Goal: Task Accomplishment & Management: Manage account settings

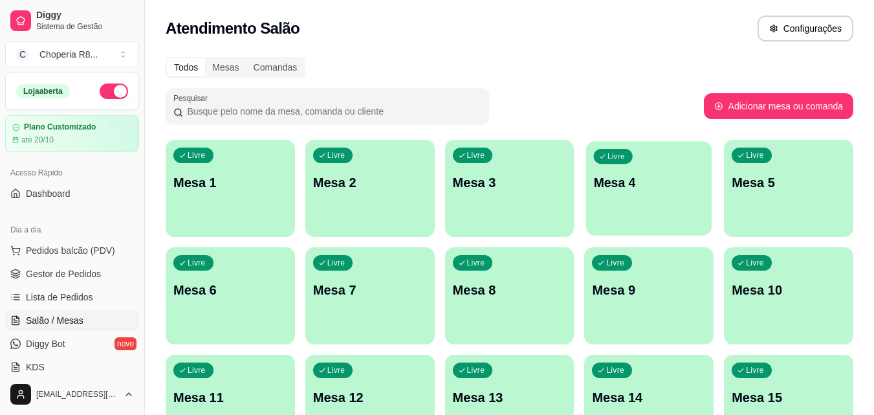
click at [618, 166] on div "Livre Mesa 4" at bounding box center [649, 180] width 126 height 79
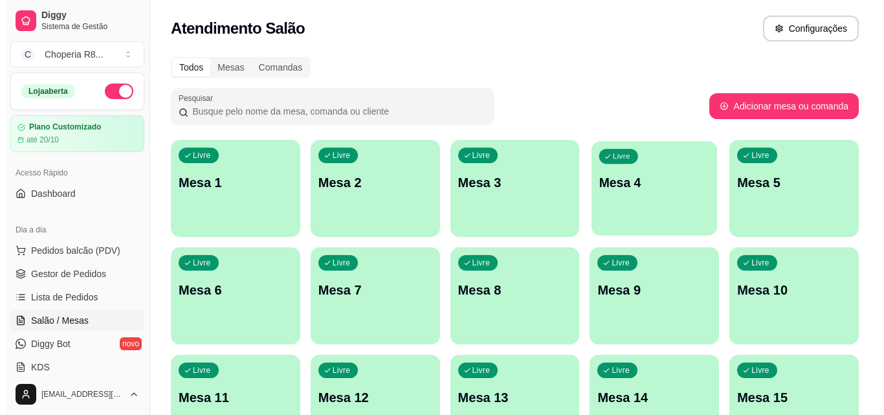
scroll to position [194, 0]
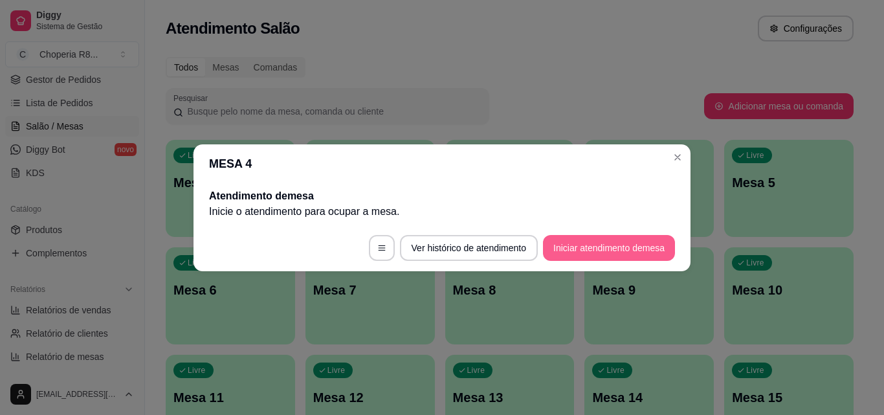
click at [621, 254] on button "Iniciar atendimento de mesa" at bounding box center [609, 248] width 132 height 26
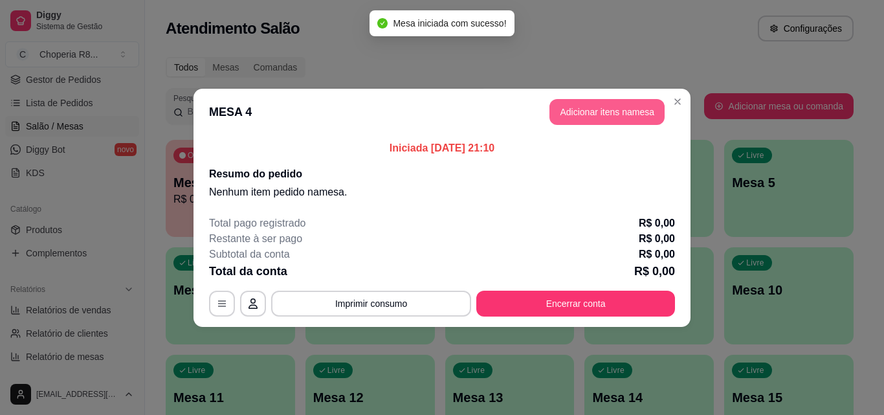
click at [605, 110] on button "Adicionar itens na mesa" at bounding box center [607, 112] width 115 height 26
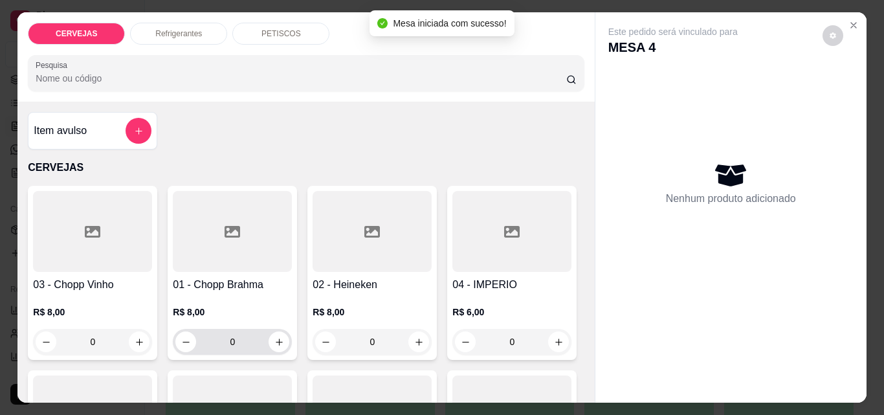
click at [206, 342] on div "0" at bounding box center [232, 342] width 114 height 26
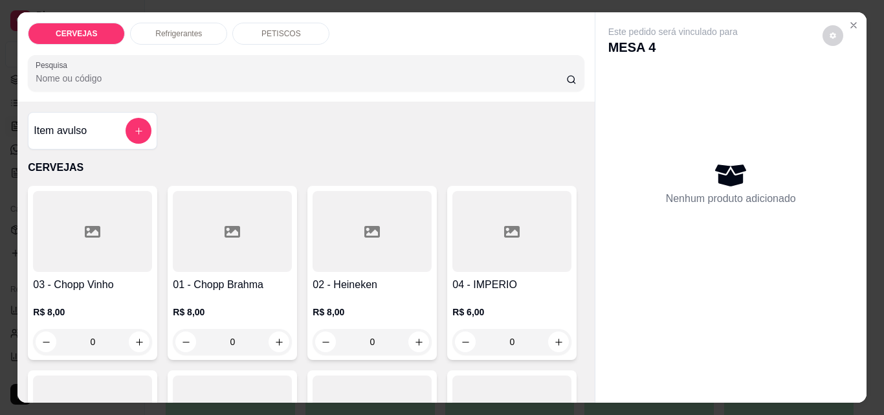
drag, startPoint x: 256, startPoint y: 340, endPoint x: 210, endPoint y: 342, distance: 46.0
click at [210, 342] on input "0" at bounding box center [232, 342] width 72 height 26
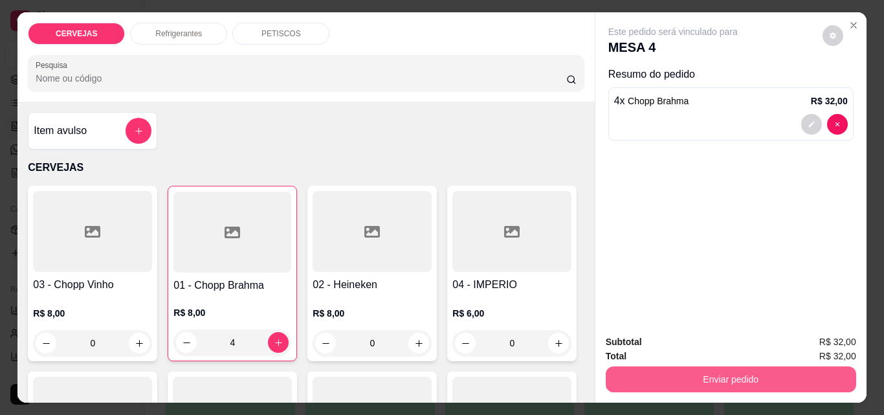
type input "4"
click at [688, 366] on button "Enviar pedido" at bounding box center [730, 378] width 243 height 25
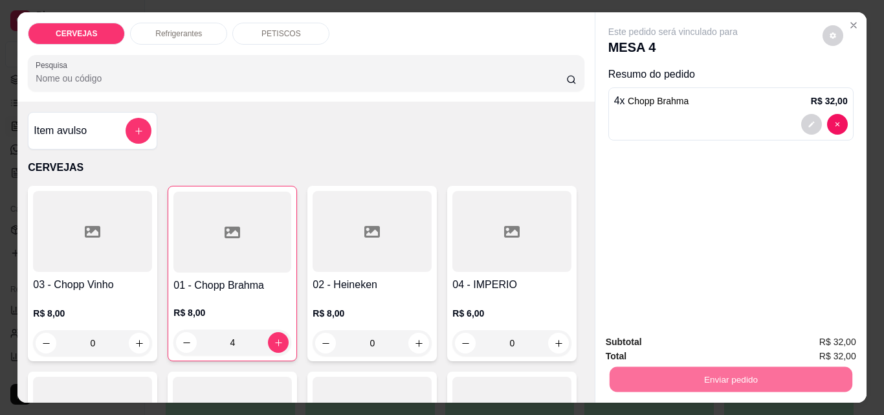
click at [832, 353] on button "Enviar pedido" at bounding box center [822, 342] width 73 height 25
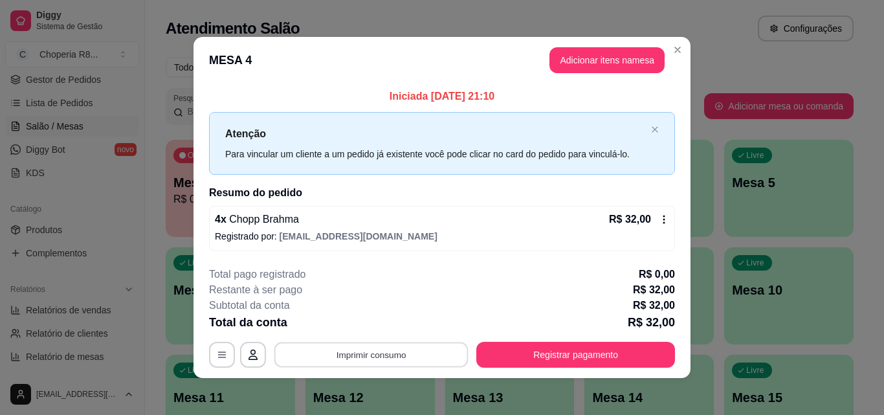
click at [433, 352] on button "Imprimir consumo" at bounding box center [371, 354] width 194 height 25
click at [399, 327] on button "IMPRESSORA" at bounding box center [371, 325] width 94 height 21
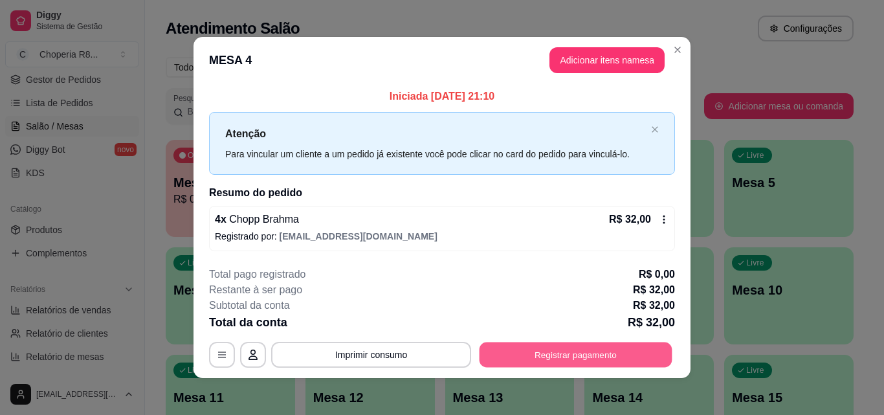
click at [562, 356] on button "Registrar pagamento" at bounding box center [576, 354] width 193 height 25
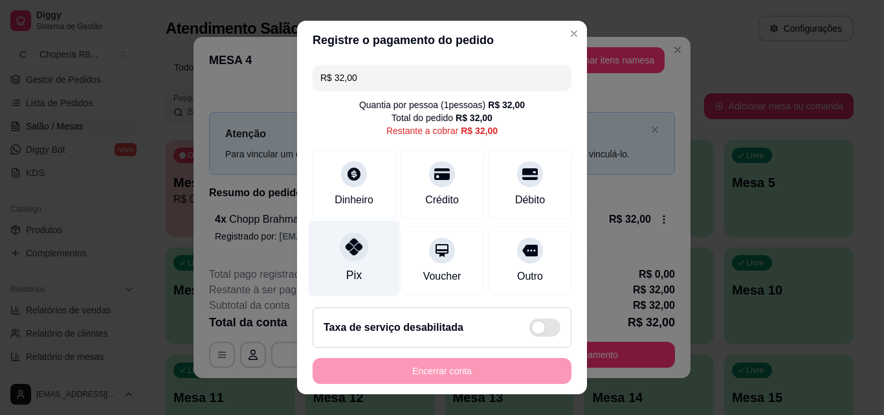
click at [354, 232] on div "Pix" at bounding box center [354, 259] width 91 height 76
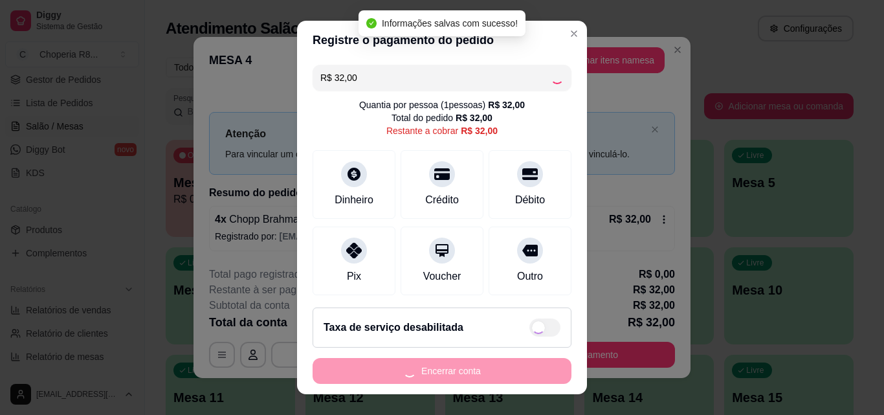
type input "R$ 0,00"
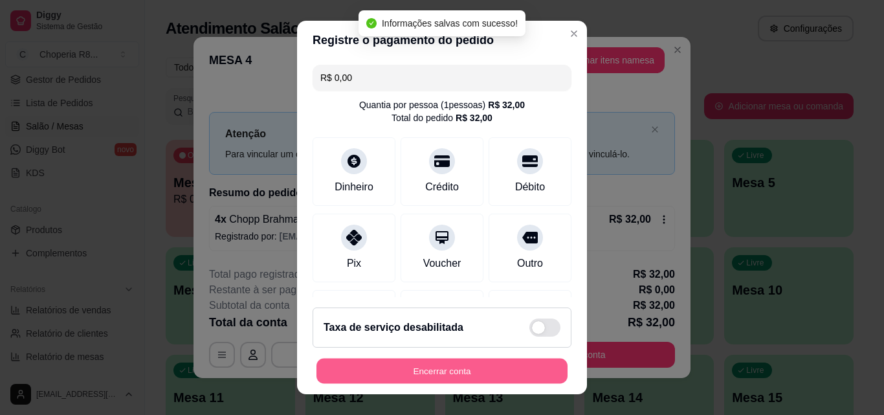
click at [415, 375] on button "Encerrar conta" at bounding box center [442, 371] width 251 height 25
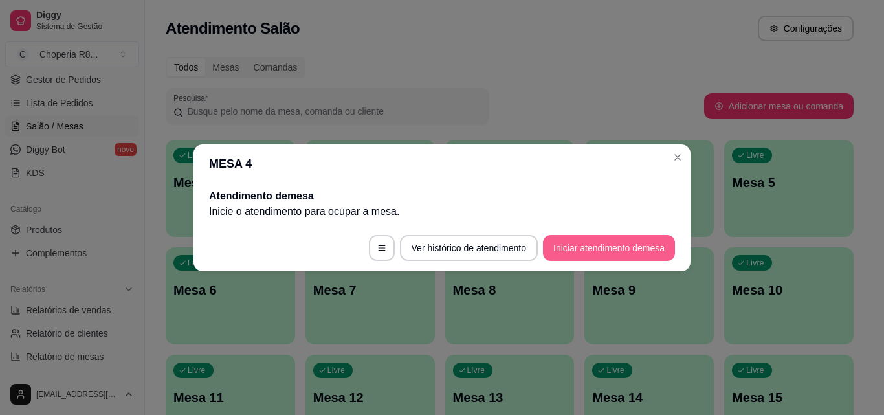
click at [624, 250] on button "Iniciar atendimento de mesa" at bounding box center [609, 248] width 132 height 26
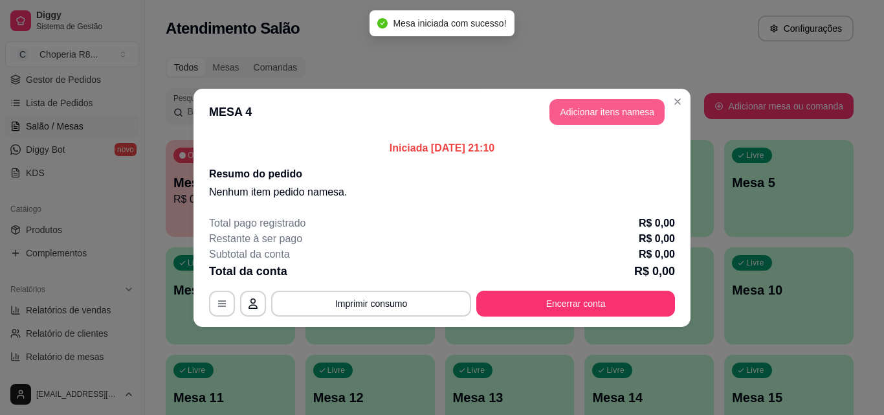
click at [583, 109] on button "Adicionar itens na mesa" at bounding box center [607, 112] width 115 height 26
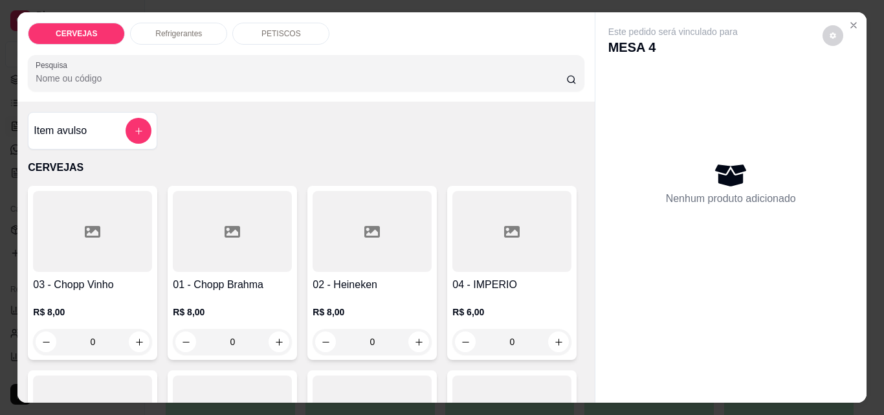
drag, startPoint x: 247, startPoint y: 335, endPoint x: 205, endPoint y: 337, distance: 42.8
click at [205, 337] on input "0" at bounding box center [232, 342] width 72 height 26
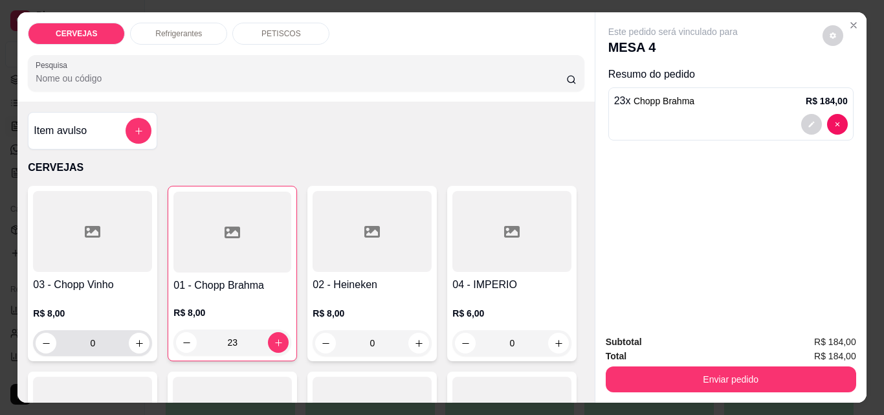
type input "23"
drag, startPoint x: 101, startPoint y: 331, endPoint x: 17, endPoint y: 334, distance: 83.6
click at [17, 334] on div "Item avulso CERVEJAS 03 - Chopp Vinho R$ 8,00 0 01 - Chopp Brahma R$ 8,00 23 02…" at bounding box center [305, 252] width 577 height 301
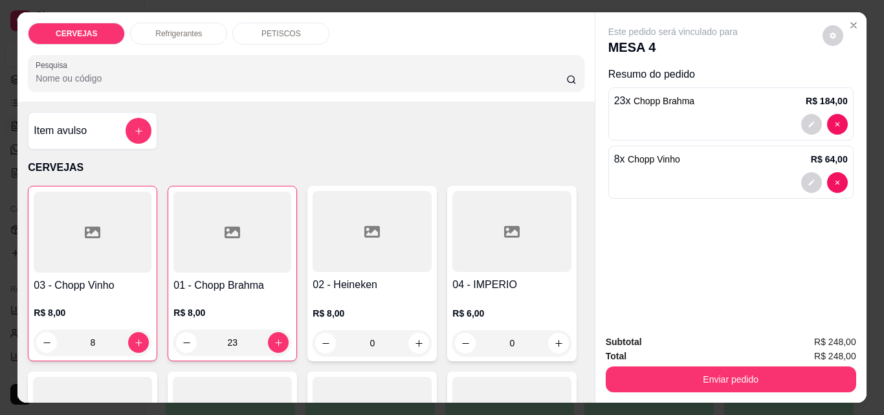
type input "8"
click at [261, 30] on p "PETISCOS" at bounding box center [280, 33] width 39 height 10
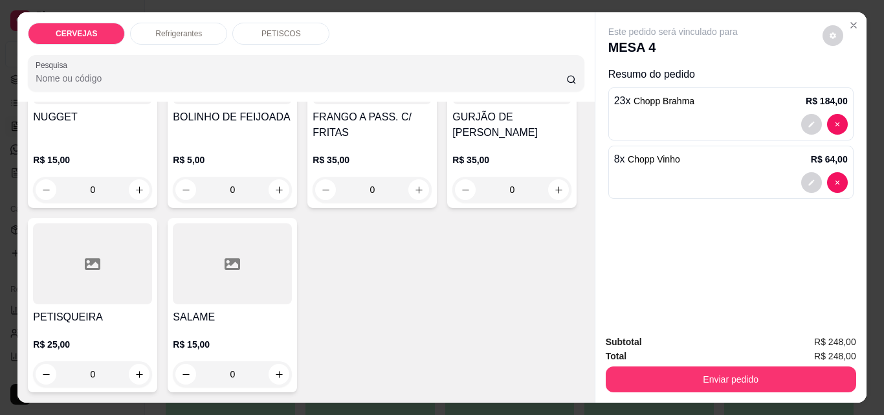
scroll to position [34, 0]
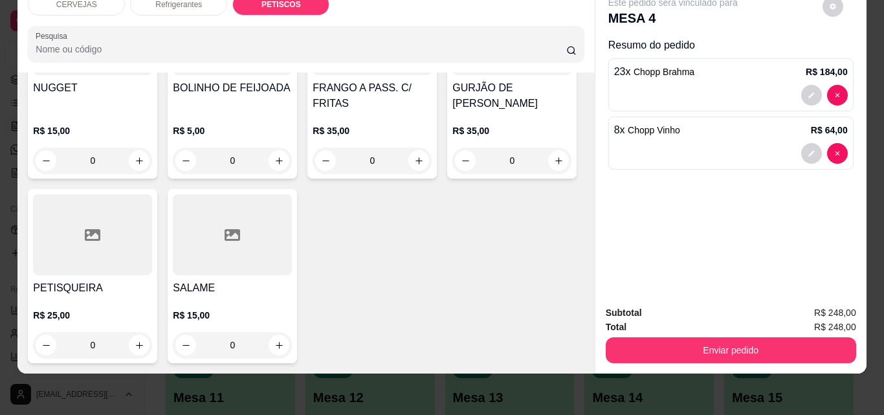
drag, startPoint x: 244, startPoint y: 243, endPoint x: 153, endPoint y: 258, distance: 92.5
click at [153, 258] on div "LINGUIÇA C/ FRITAS R$ 25,00 0 ISCA DE CARNE C/ FRITAS R$ 45,00 0 ANEL DE CEBOLA…" at bounding box center [306, 76] width 556 height 574
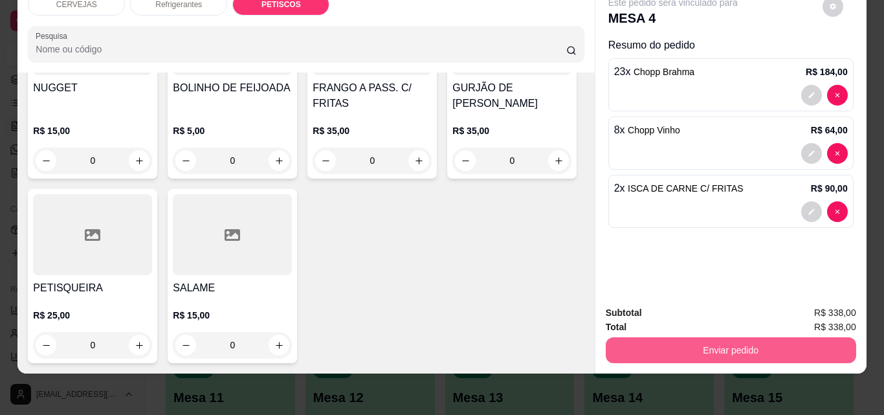
type input "2"
click at [724, 337] on button "Enviar pedido" at bounding box center [731, 350] width 250 height 26
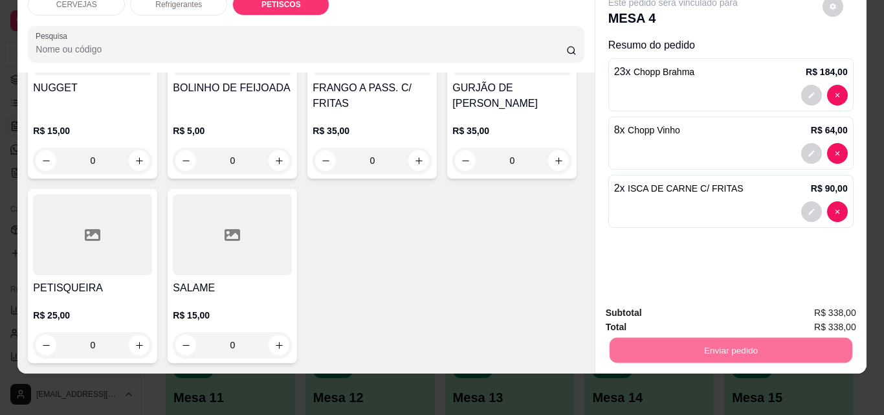
click at [814, 307] on button "Enviar pedido" at bounding box center [822, 308] width 73 height 25
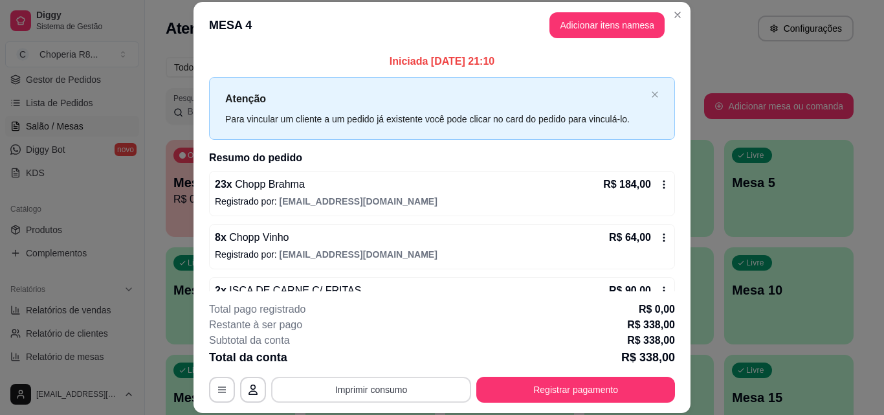
click at [414, 382] on button "Imprimir consumo" at bounding box center [371, 390] width 200 height 26
click at [378, 361] on button "IMPRESSORA" at bounding box center [371, 360] width 94 height 21
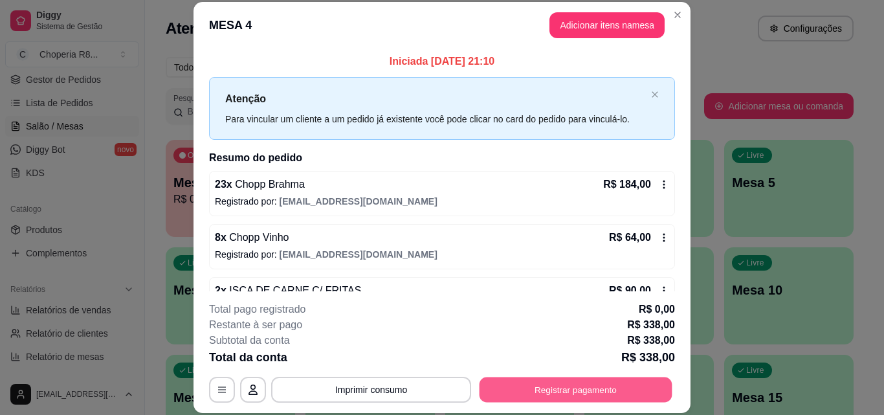
click at [599, 398] on button "Registrar pagamento" at bounding box center [576, 389] width 193 height 25
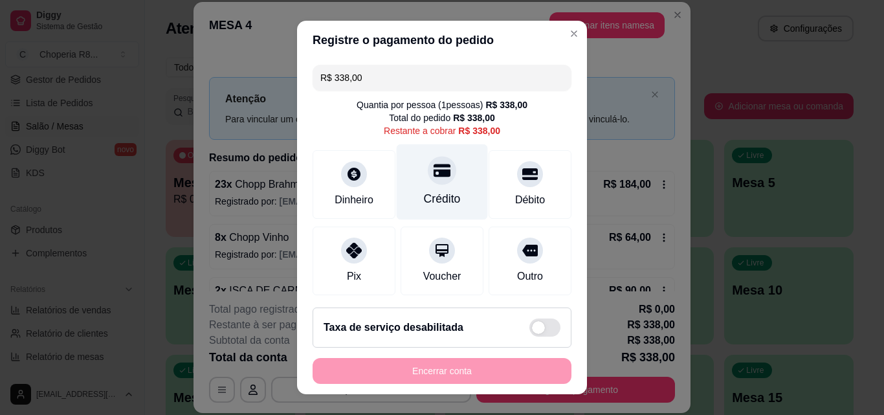
click at [434, 177] on icon at bounding box center [442, 170] width 17 height 17
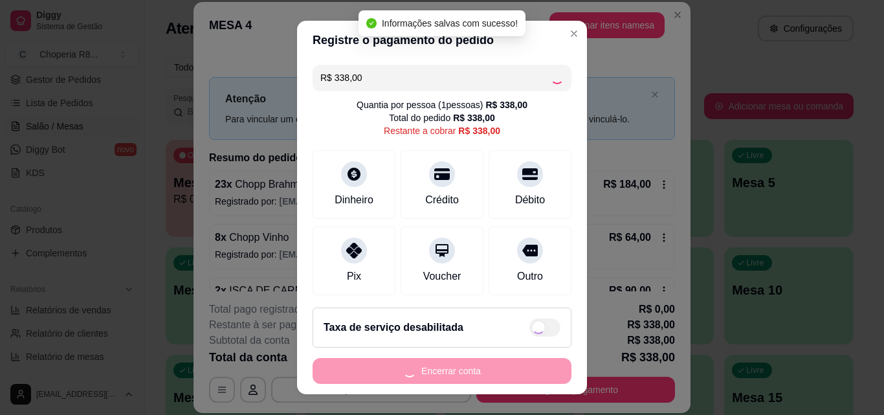
type input "R$ 0,00"
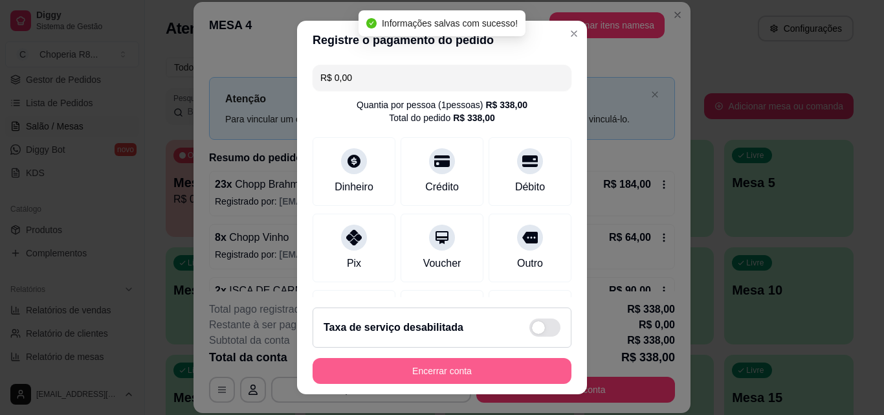
click at [439, 367] on button "Encerrar conta" at bounding box center [442, 371] width 259 height 26
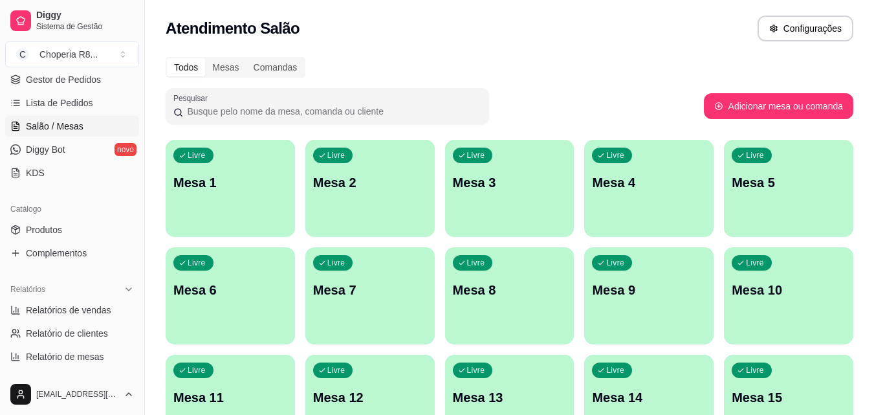
click at [282, 230] on div "button" at bounding box center [230, 229] width 129 height 16
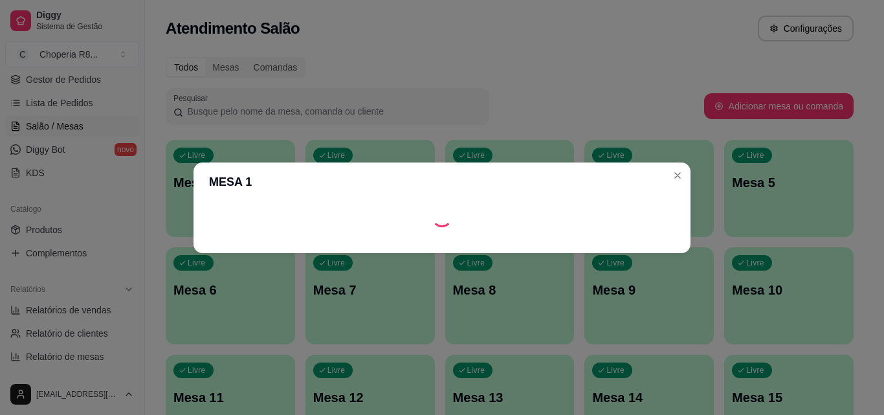
click at [497, 197] on header "MESA 1" at bounding box center [442, 181] width 497 height 39
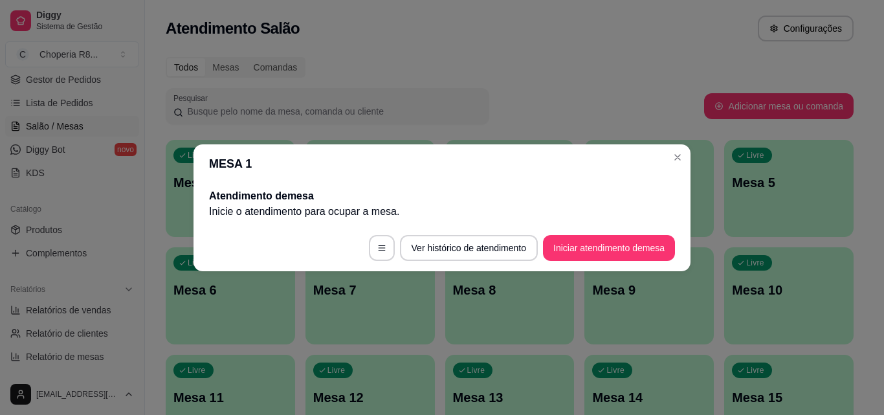
click at [616, 230] on footer "Ver histórico de atendimento Iniciar atendimento de mesa" at bounding box center [442, 248] width 497 height 47
click at [613, 235] on button "Iniciar atendimento de mesa" at bounding box center [609, 248] width 132 height 26
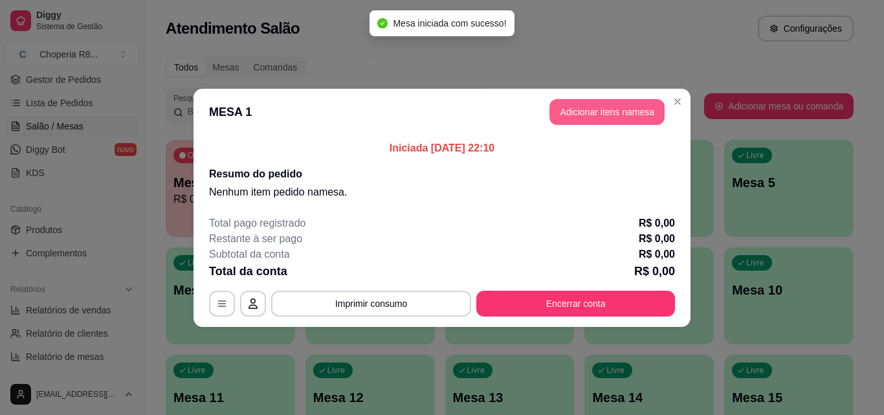
click at [614, 119] on button "Adicionar itens na mesa" at bounding box center [607, 112] width 115 height 26
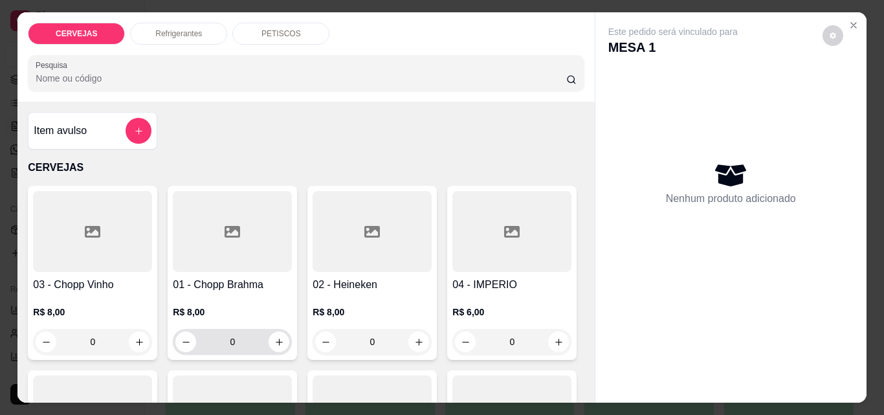
drag, startPoint x: 249, startPoint y: 341, endPoint x: 220, endPoint y: 343, distance: 28.5
click at [221, 343] on input "0" at bounding box center [232, 342] width 72 height 26
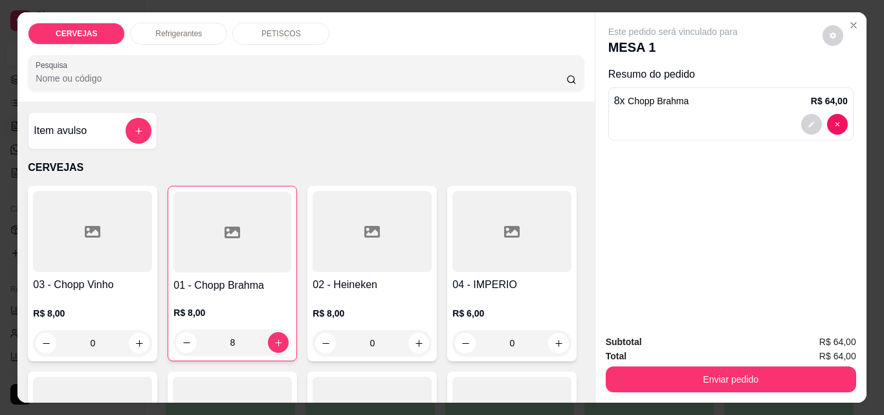
type input "8"
click at [199, 30] on div "Refrigerantes" at bounding box center [178, 34] width 97 height 22
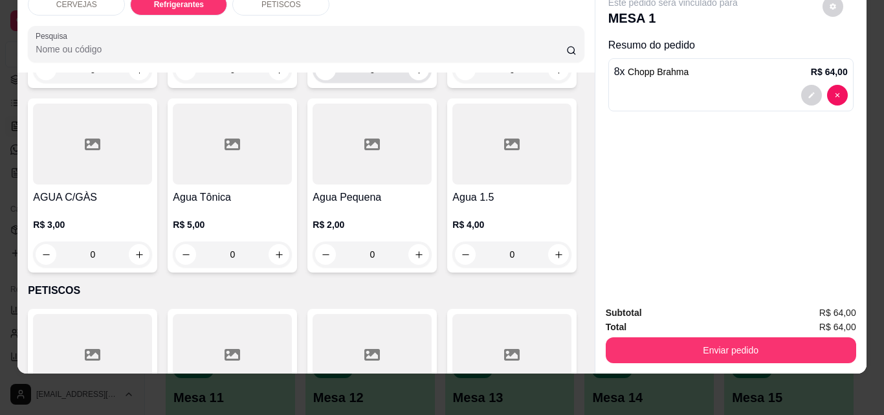
drag, startPoint x: 381, startPoint y: 244, endPoint x: 337, endPoint y: 245, distance: 44.0
click at [337, 83] on input "0" at bounding box center [372, 70] width 72 height 26
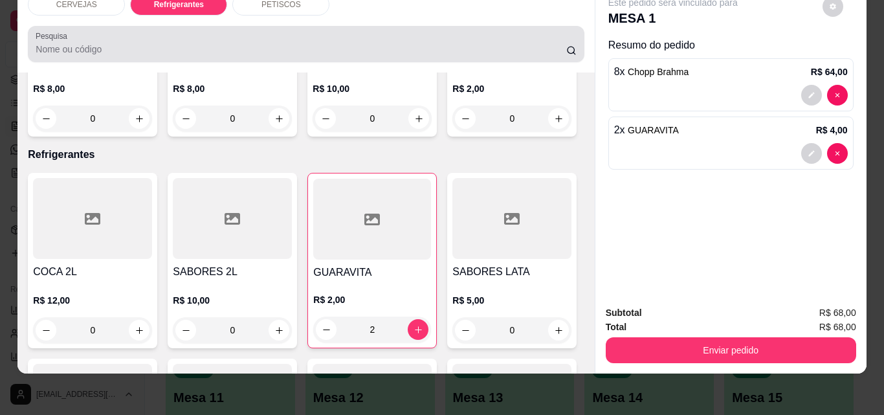
scroll to position [0, 0]
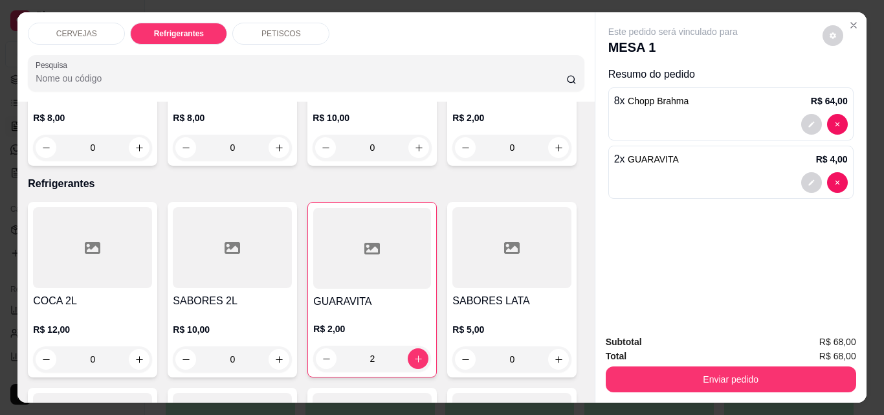
type input "2"
click at [266, 28] on p "PETISCOS" at bounding box center [280, 33] width 39 height 10
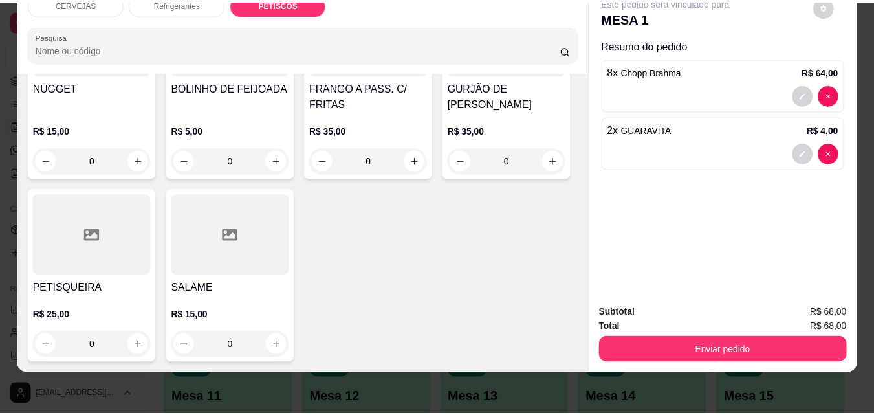
scroll to position [1504, 0]
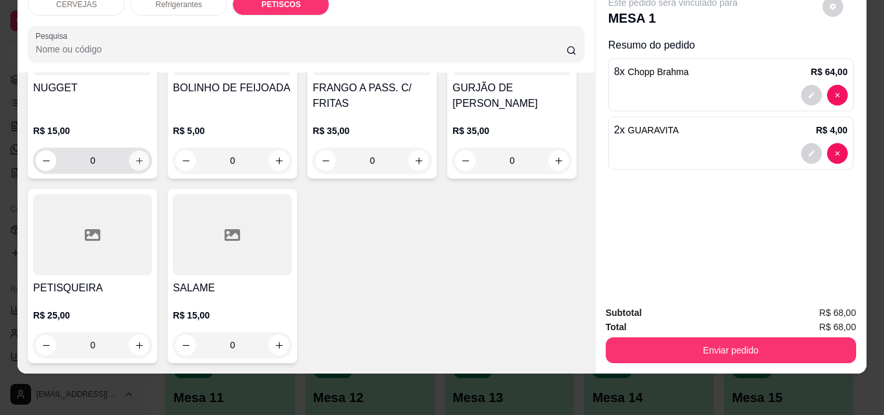
click at [150, 151] on button "increase-product-quantity" at bounding box center [139, 161] width 20 height 20
type input "1"
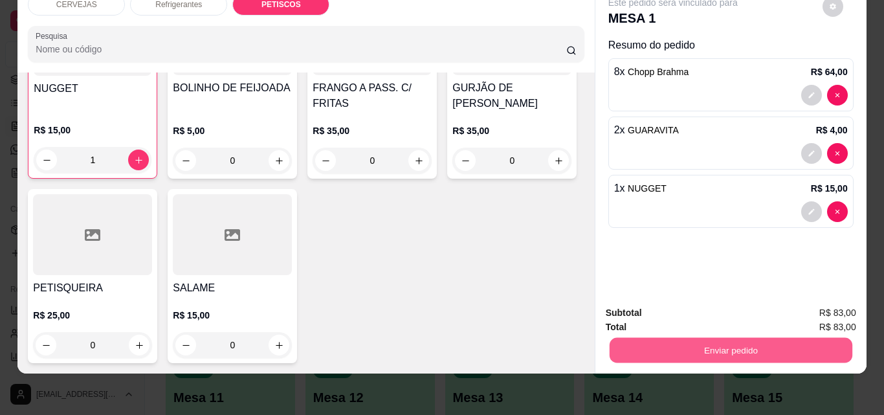
click at [766, 351] on button "Enviar pedido" at bounding box center [730, 349] width 243 height 25
click at [817, 301] on button "Enviar pedido" at bounding box center [822, 308] width 71 height 24
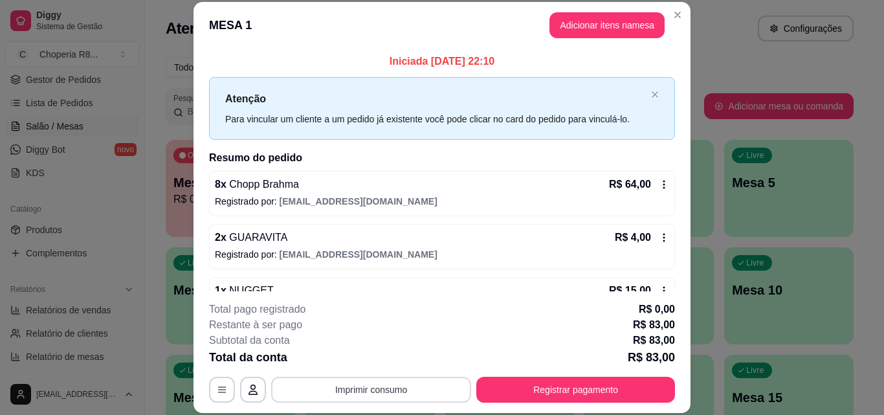
click at [407, 394] on button "Imprimir consumo" at bounding box center [371, 390] width 200 height 26
click at [377, 362] on button "IMPRESSORA" at bounding box center [371, 360] width 94 height 21
click at [586, 388] on button "Registrar pagamento" at bounding box center [575, 390] width 199 height 26
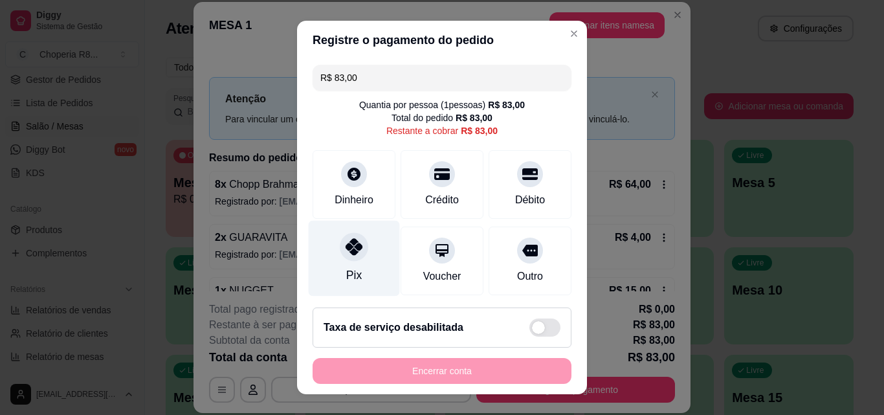
click at [348, 271] on div "Pix" at bounding box center [354, 275] width 16 height 17
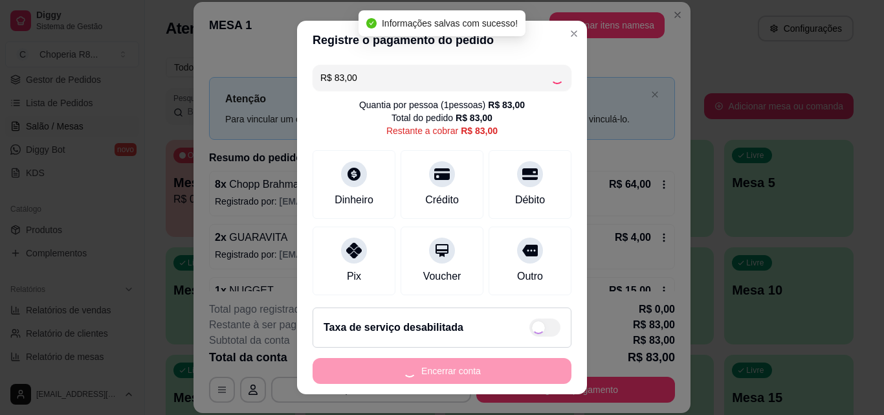
type input "R$ 0,00"
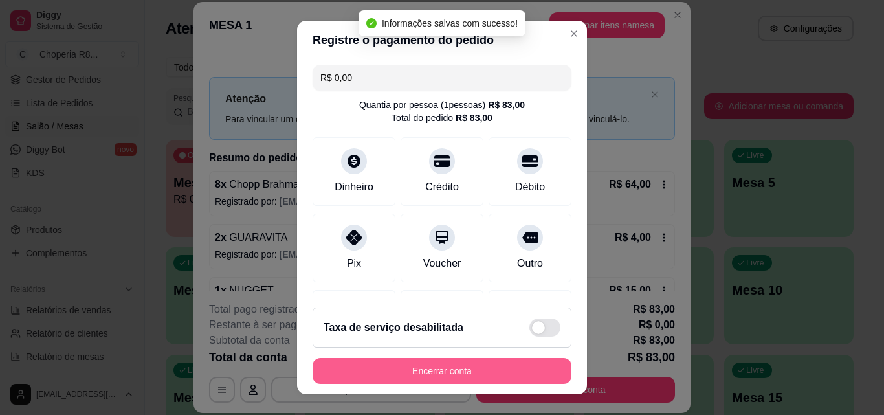
click at [470, 364] on button "Encerrar conta" at bounding box center [442, 371] width 259 height 26
